Goal: Information Seeking & Learning: Learn about a topic

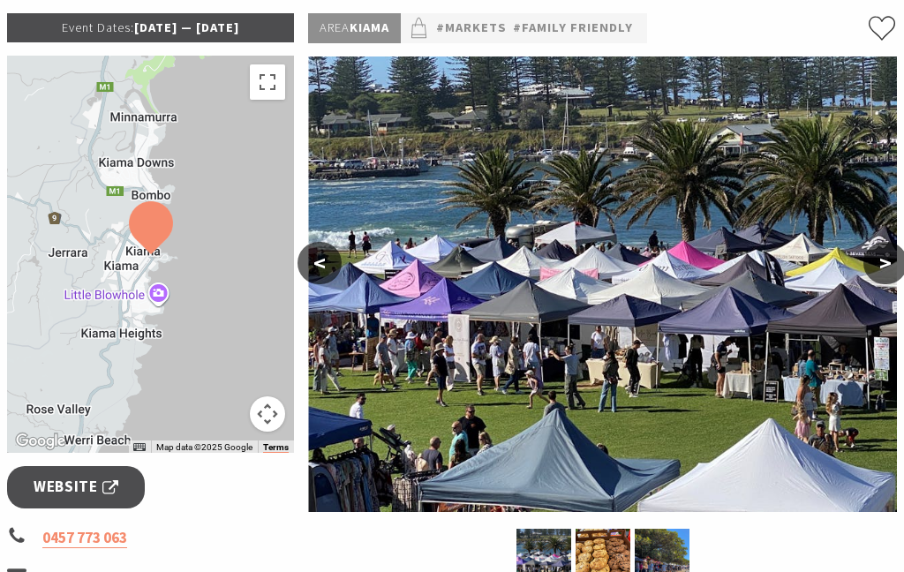
scroll to position [332, 0]
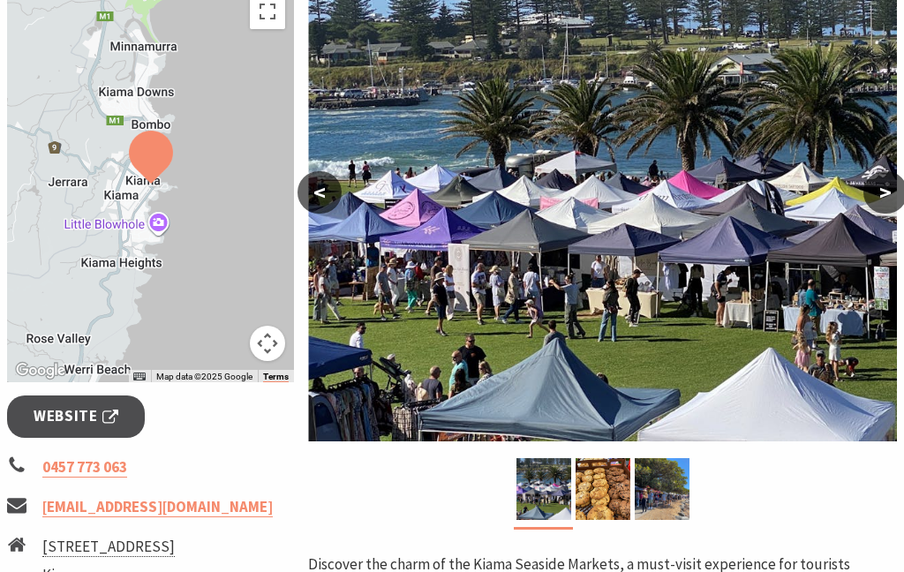
click at [900, 200] on button ">" at bounding box center [886, 192] width 44 height 42
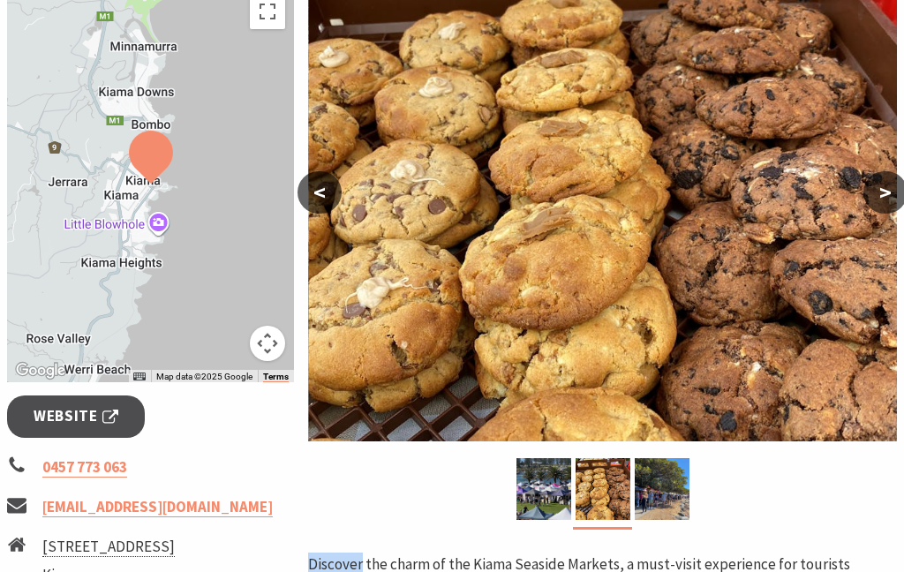
click at [881, 216] on img at bounding box center [602, 214] width 589 height 456
click at [884, 204] on button ">" at bounding box center [886, 192] width 44 height 42
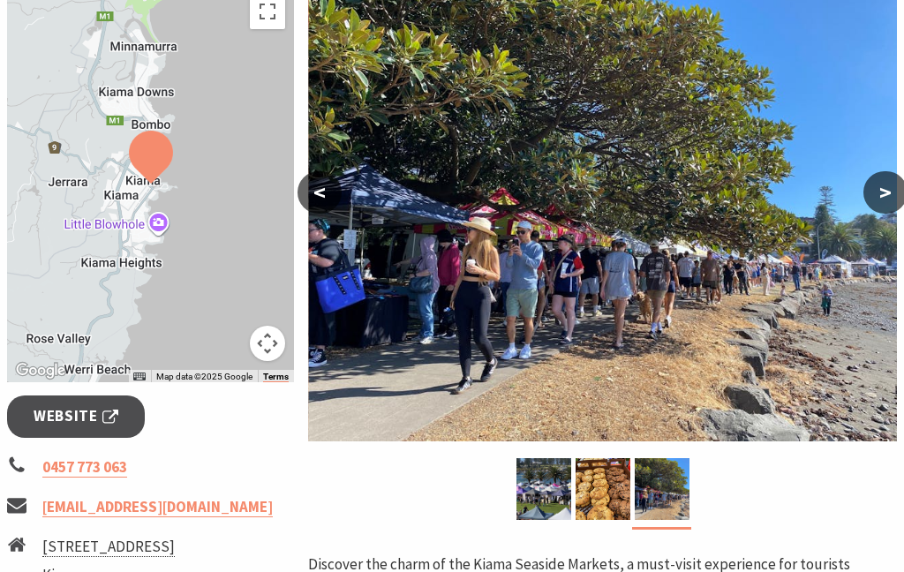
click at [889, 198] on button ">" at bounding box center [886, 192] width 44 height 42
click at [879, 210] on button ">" at bounding box center [886, 192] width 44 height 42
click at [900, 204] on button ">" at bounding box center [886, 192] width 44 height 42
click at [882, 203] on button ">" at bounding box center [886, 192] width 44 height 42
click at [877, 206] on button ">" at bounding box center [886, 192] width 44 height 42
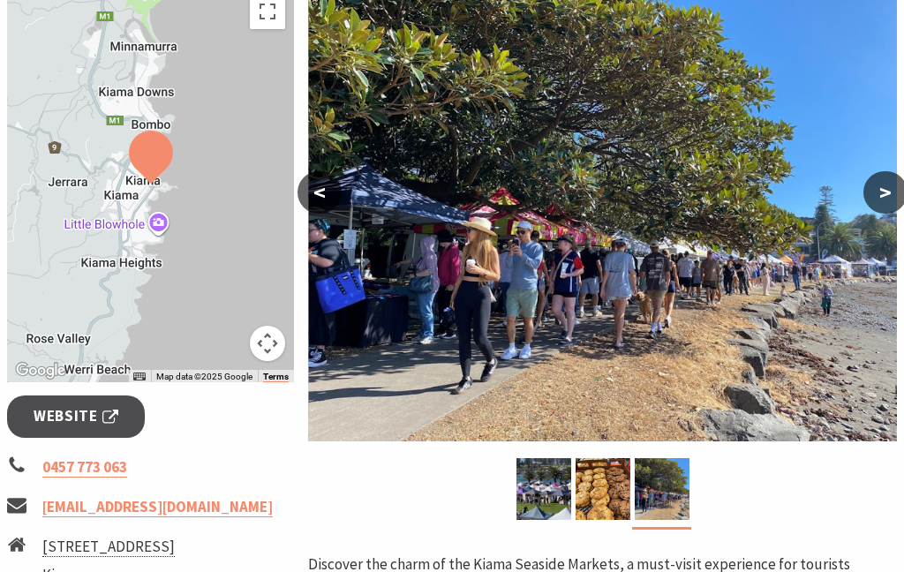
click at [308, 201] on button "<" at bounding box center [320, 192] width 44 height 42
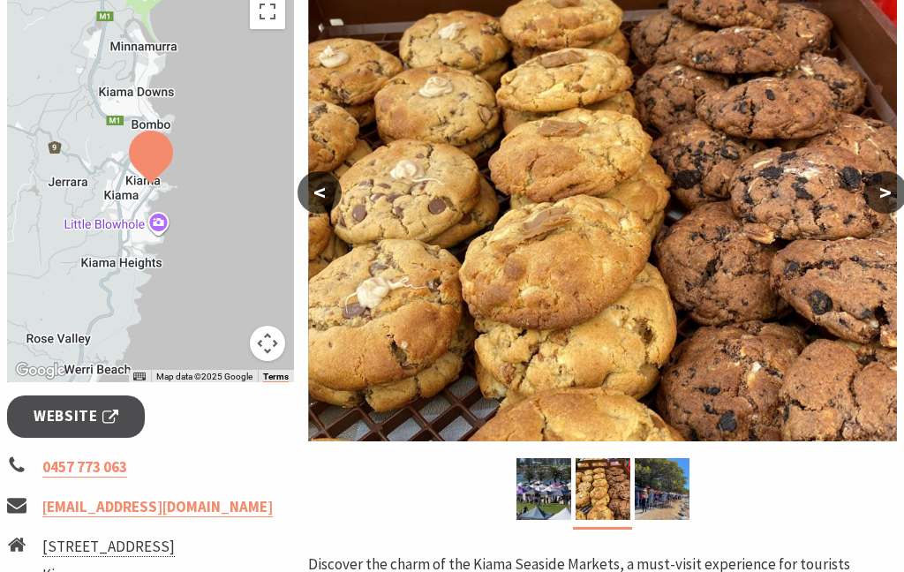
click at [309, 201] on button "<" at bounding box center [320, 192] width 44 height 42
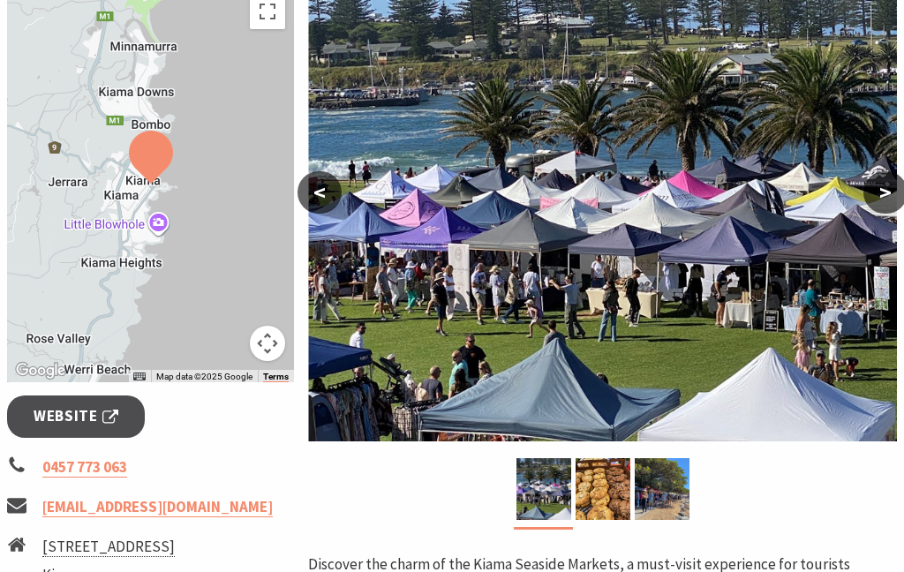
click at [311, 192] on button "<" at bounding box center [320, 192] width 44 height 42
click at [54, 416] on span "Website" at bounding box center [76, 417] width 85 height 24
